Goal: Information Seeking & Learning: Learn about a topic

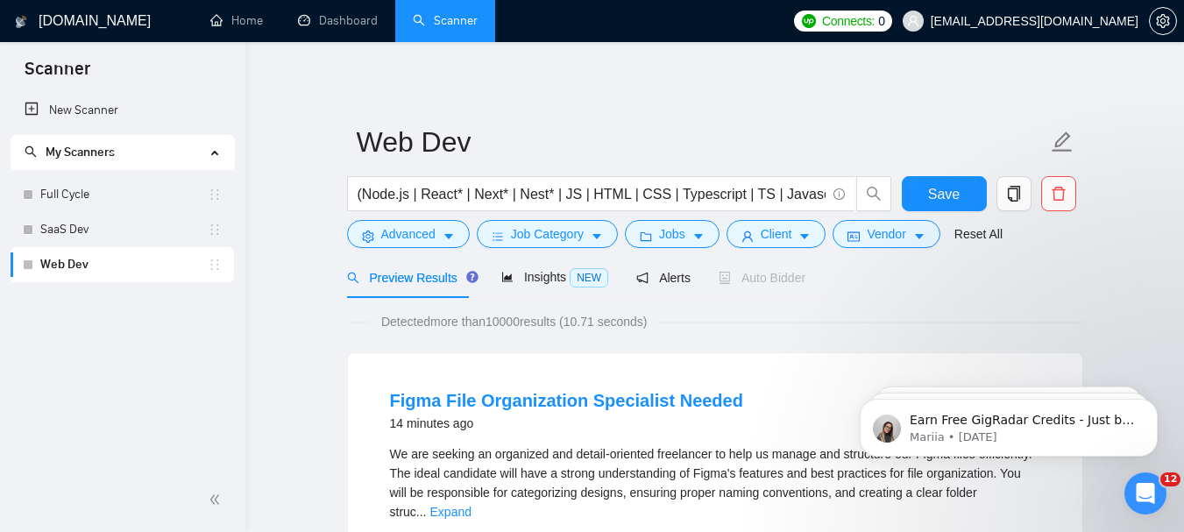
click at [532, 385] on li "Figma File Organization Specialist Needed 14 minutes ago We are seeking an orga…" at bounding box center [715, 539] width 692 height 330
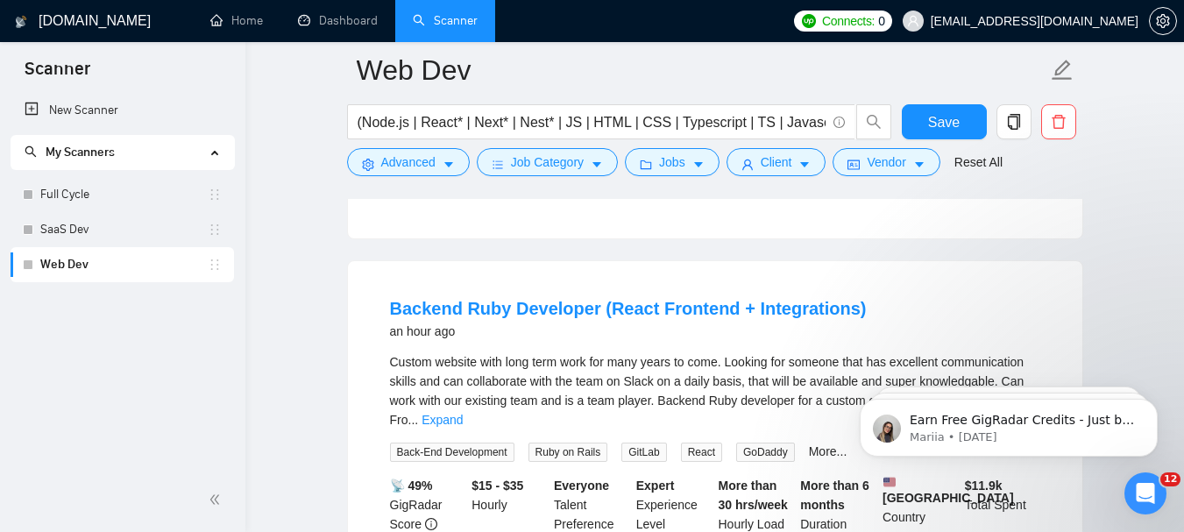
scroll to position [459, 0]
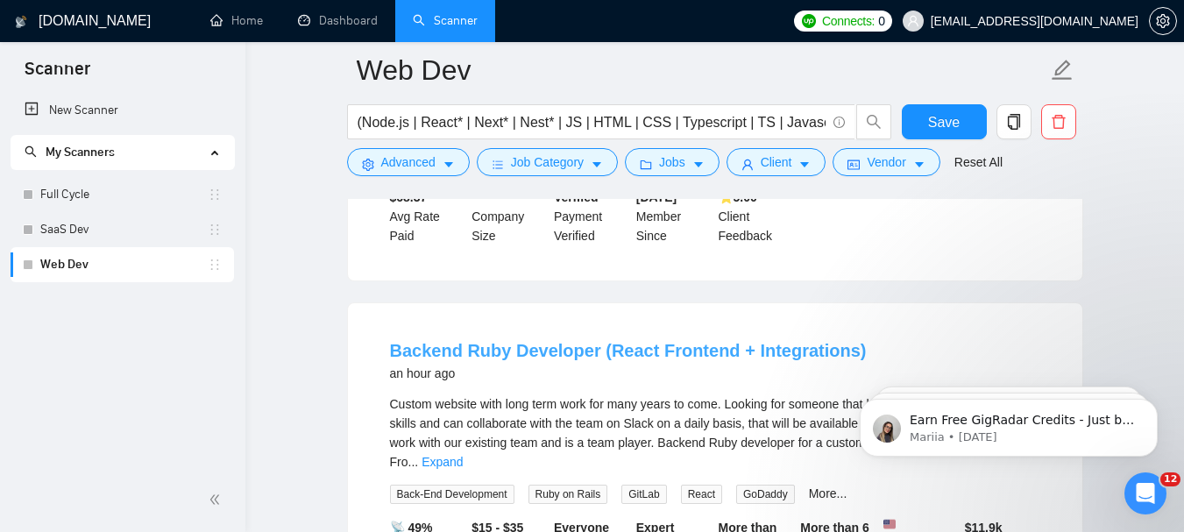
click at [518, 341] on link "Backend Ruby Developer (React Frontend + Integrations)" at bounding box center [628, 350] width 477 height 19
click at [555, 343] on link "Backend Ruby Developer (React Frontend + Integrations)" at bounding box center [628, 350] width 477 height 19
